Goal: Navigation & Orientation: Find specific page/section

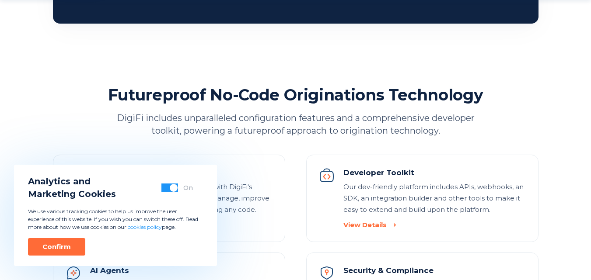
scroll to position [1355, 0]
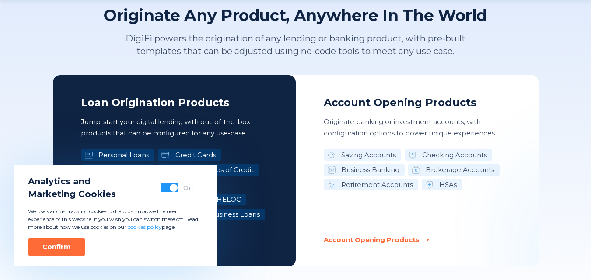
click at [63, 248] on div "Confirm" at bounding box center [56, 247] width 28 height 9
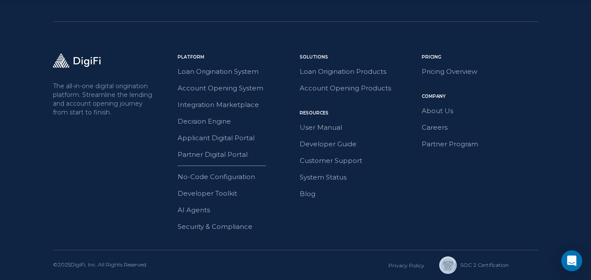
scroll to position [0, 0]
click at [440, 108] on link "About Us" at bounding box center [479, 110] width 117 height 11
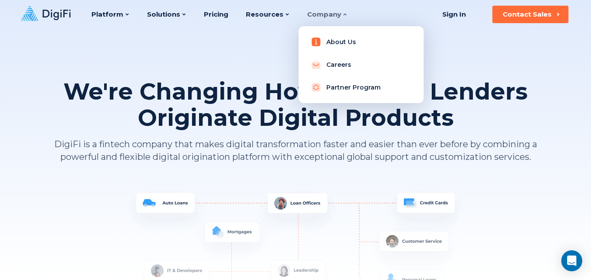
click at [336, 40] on link "About Us" at bounding box center [360, 41] width 111 height 17
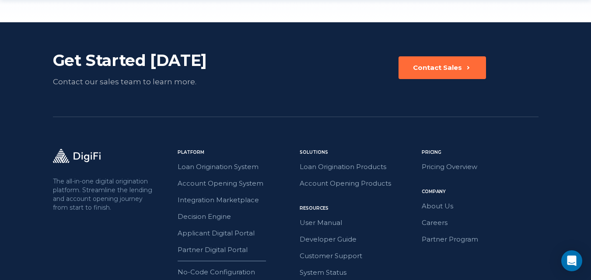
scroll to position [1483, 0]
